Goal: Transaction & Acquisition: Purchase product/service

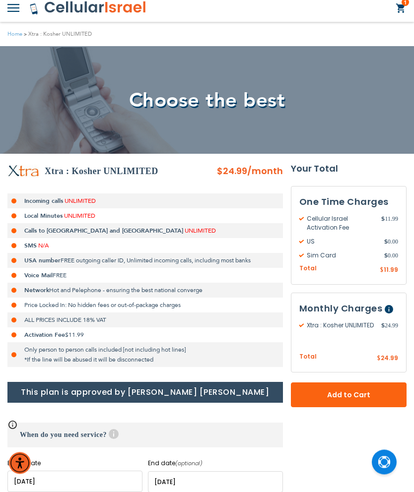
scroll to position [22, 0]
click at [185, 231] on span "UNLIMITED" at bounding box center [200, 231] width 31 height 8
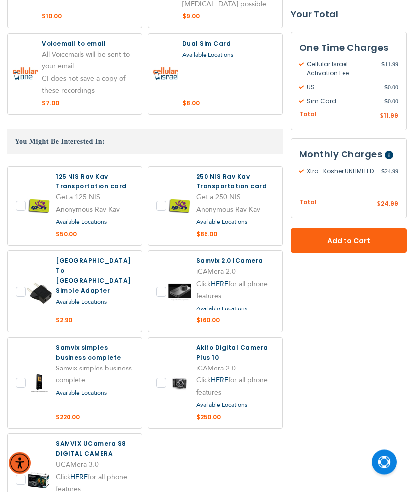
scroll to position [1555, 0]
click at [18, 254] on label at bounding box center [75, 291] width 134 height 81
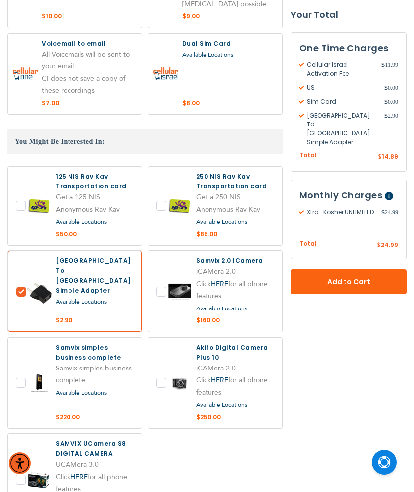
click at [86, 298] on span "Available Locations" at bounding box center [81, 302] width 51 height 8
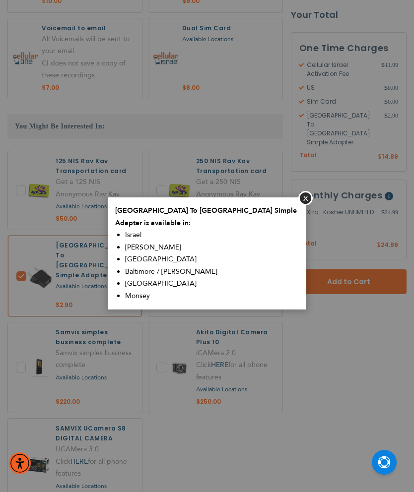
scroll to position [1559, 0]
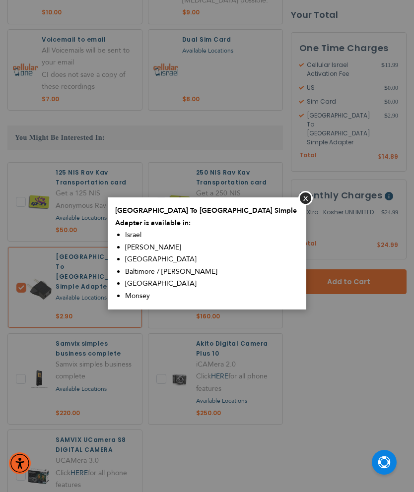
click at [306, 205] on button "Close" at bounding box center [305, 198] width 14 height 14
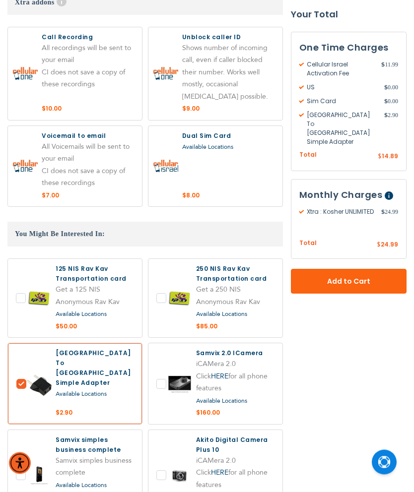
click at [21, 350] on label at bounding box center [75, 384] width 134 height 81
checkbox input "false"
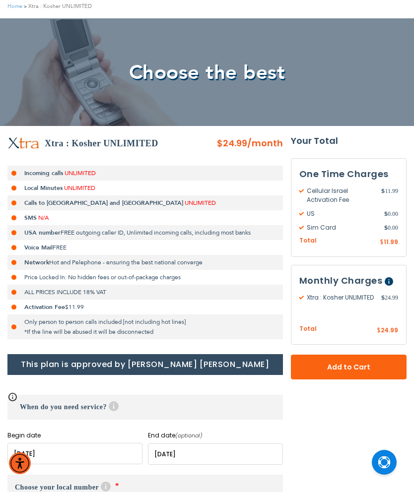
scroll to position [0, 0]
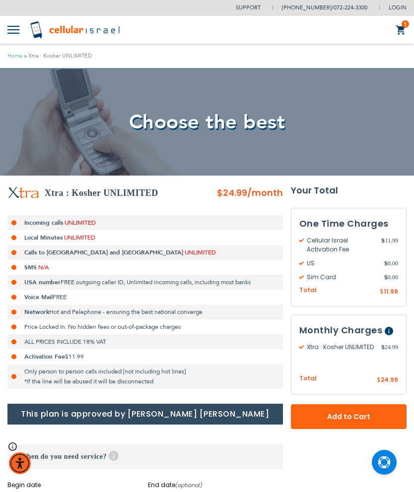
click at [360, 415] on span "Add to Cart" at bounding box center [348, 417] width 50 height 10
